Goal: Information Seeking & Learning: Understand process/instructions

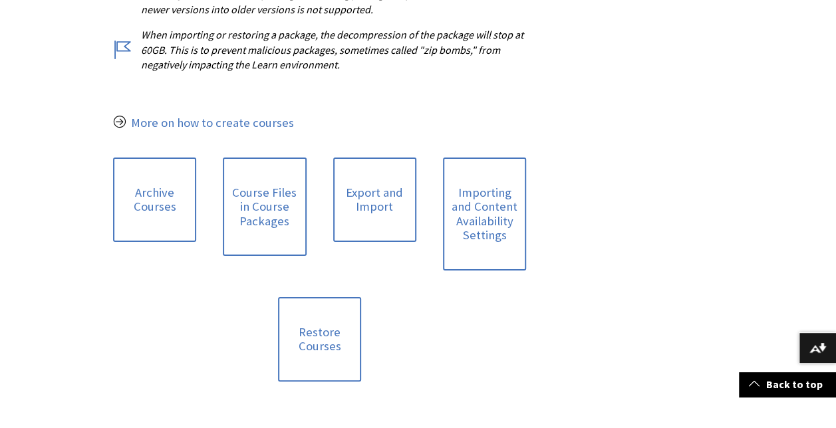
scroll to position [590, 0]
click at [160, 173] on link "Archive Courses" at bounding box center [154, 200] width 83 height 84
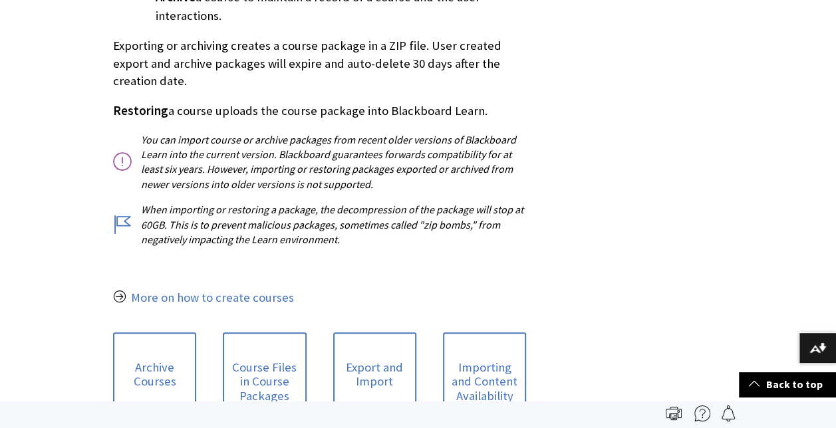
scroll to position [0, 0]
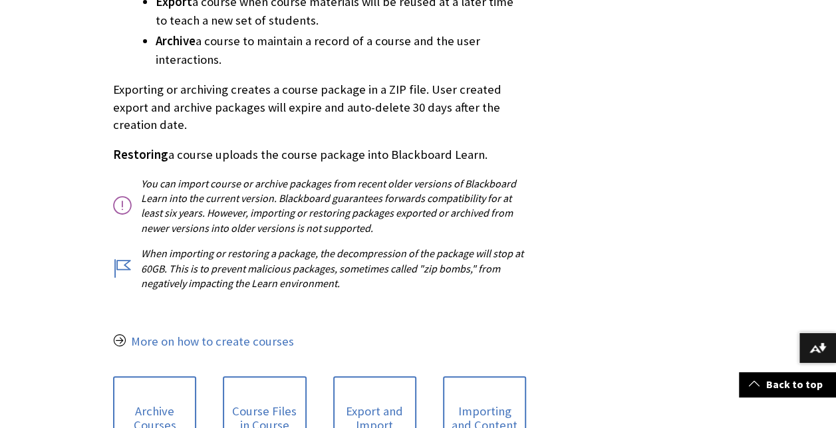
scroll to position [376, 0]
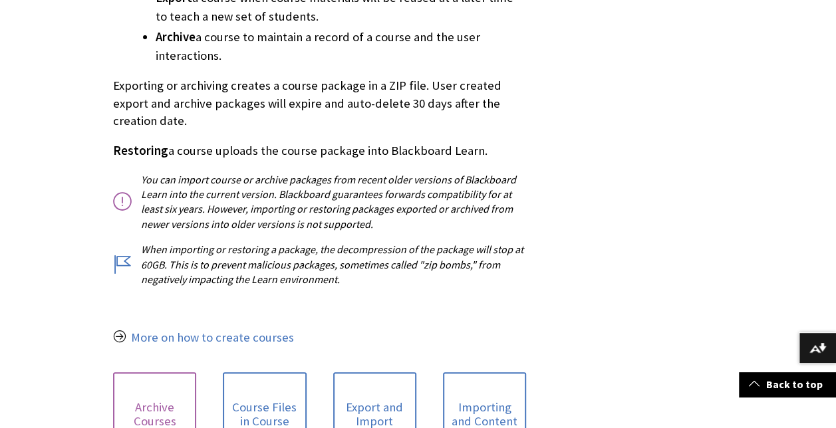
click at [138, 375] on link "Archive Courses" at bounding box center [154, 414] width 83 height 84
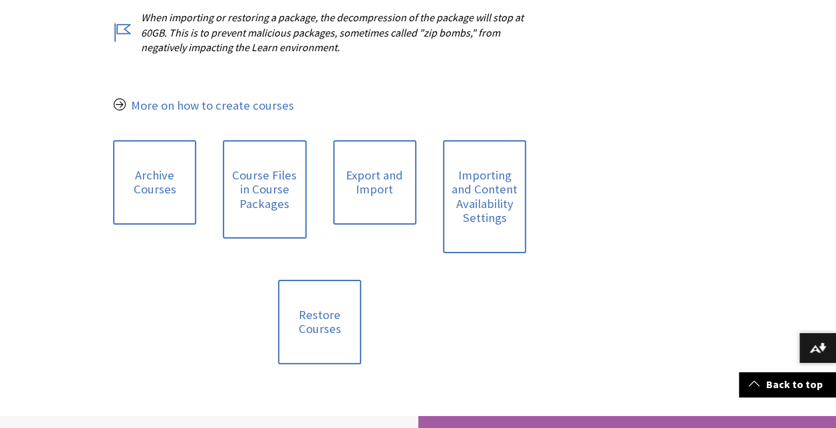
scroll to position [604, 0]
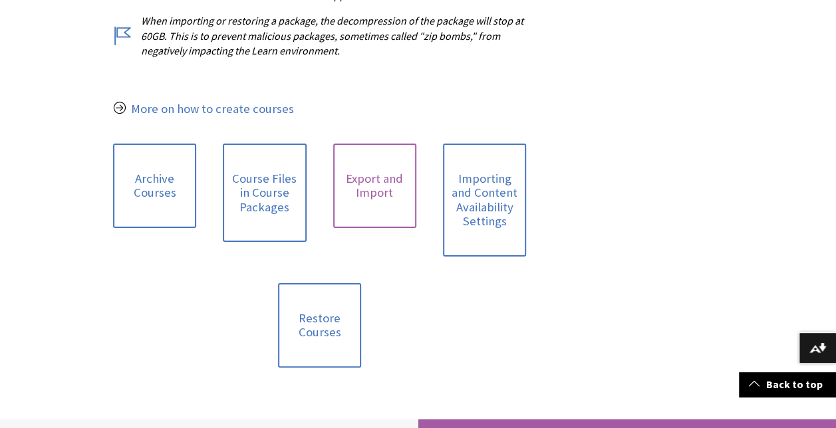
click at [416, 191] on link "Export and Import" at bounding box center [374, 186] width 83 height 84
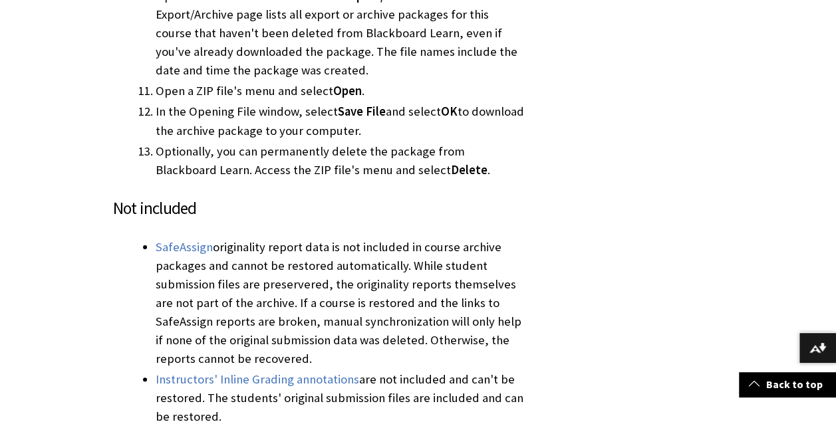
scroll to position [1263, 0]
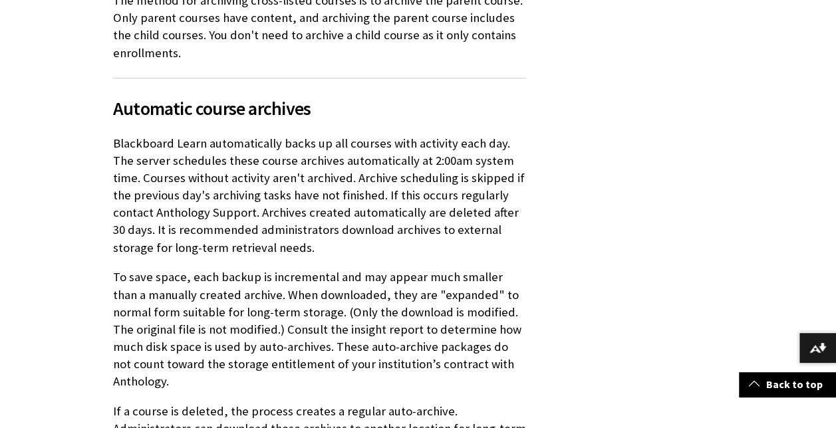
scroll to position [1840, 0]
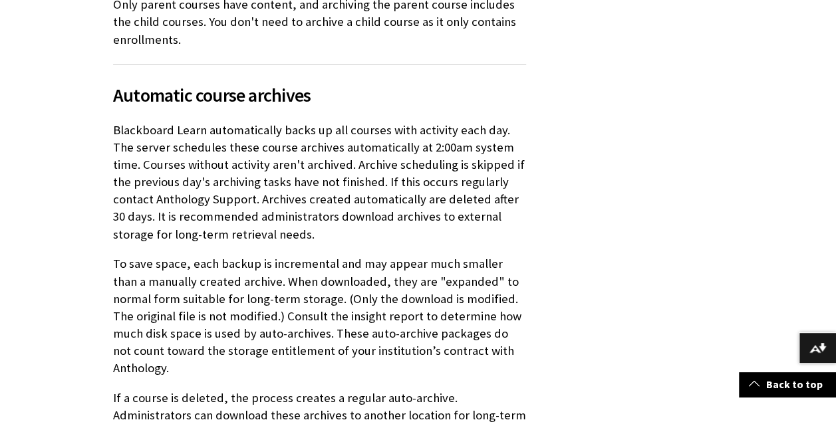
click at [5, 340] on div "Skip to main content Help Center English عربية Català Cymraeg Deutsch Español S…" at bounding box center [418, 259] width 836 height 4198
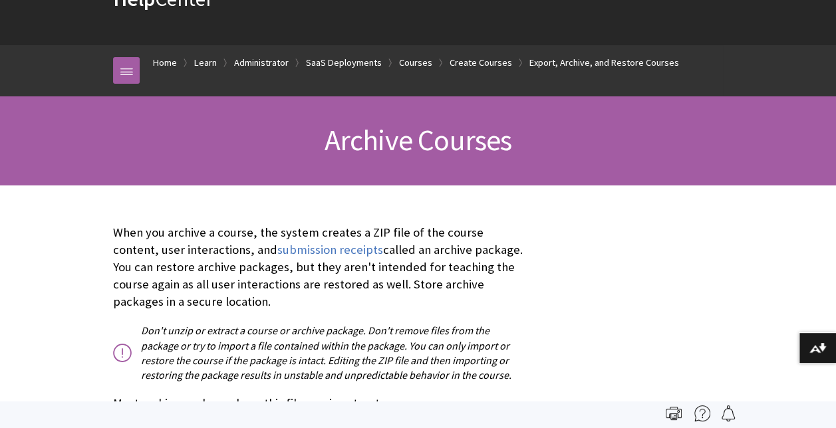
scroll to position [27, 0]
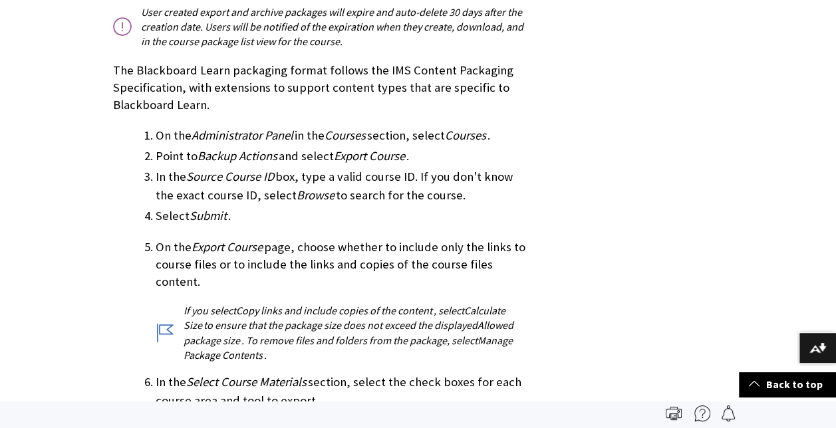
scroll to position [535, 0]
